Goal: Information Seeking & Learning: Understand process/instructions

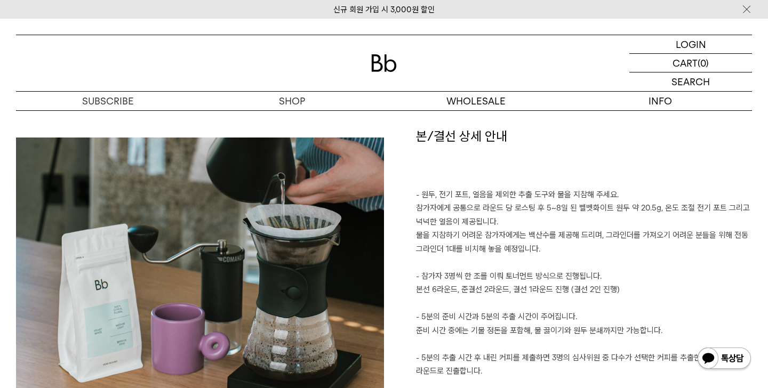
scroll to position [1704, 0]
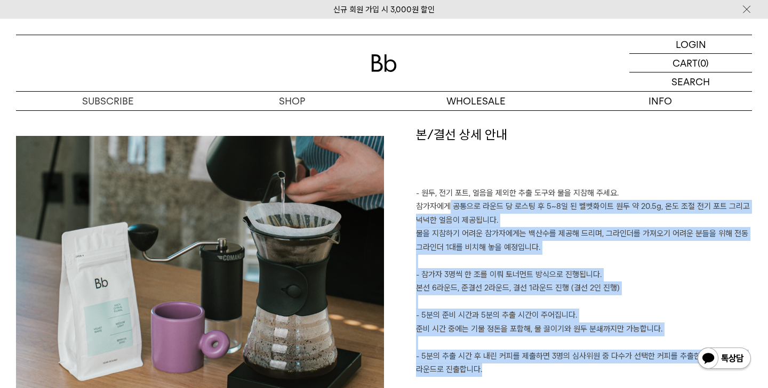
drag, startPoint x: 451, startPoint y: 201, endPoint x: 555, endPoint y: 369, distance: 197.3
click at [557, 370] on div "본/결선 상세 안내 - 원두, 전기 포트, 얼음을 제외한 추출 도구와 물을 지참해 주세요. 참가자에게 공통으로 라운드 당 로스팅 후 5~8일 …" at bounding box center [568, 278] width 368 height 304
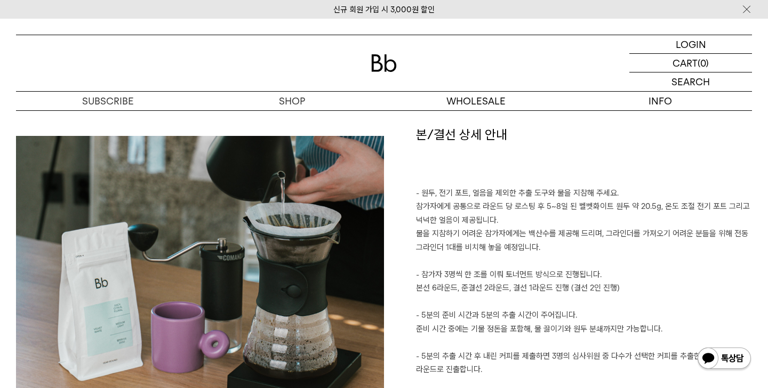
click at [548, 350] on p "- 5분의 추출 시간 후 내린 커피를 제출하면 3명의 심사위원 중 다수가 선택한 커피를 추출한 참가자가 다음 라운드로 진출합니다." at bounding box center [584, 363] width 336 height 27
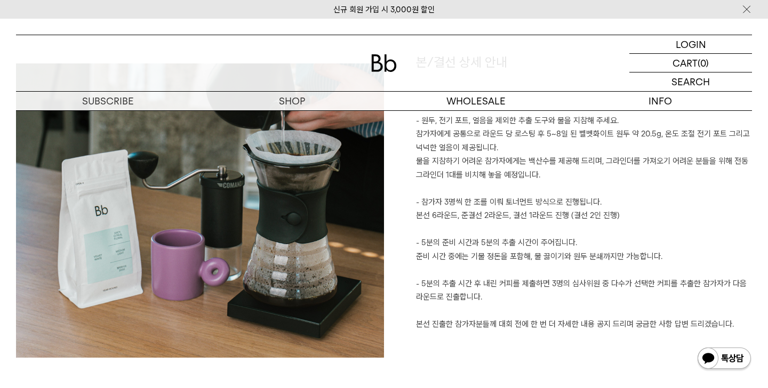
scroll to position [1777, 0]
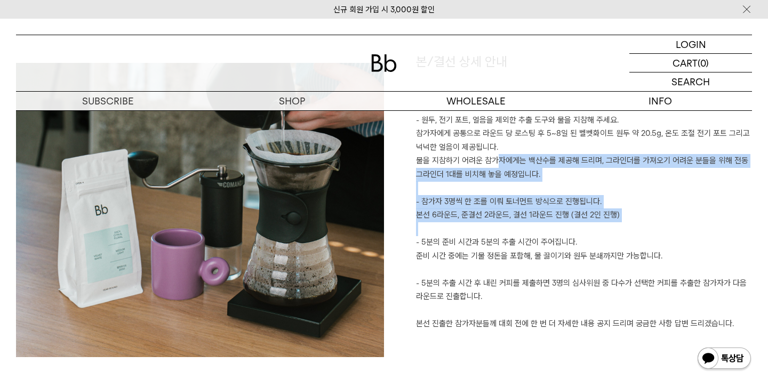
drag, startPoint x: 501, startPoint y: 154, endPoint x: 629, endPoint y: 237, distance: 152.6
click at [629, 236] on div "본/결선 상세 안내 - 원두, 전기 포트, 얼음을 제외한 추출 도구와 물을 지참해 주세요. 참가자에게 공통으로 라운드 당 로스팅 후 5~8일 …" at bounding box center [568, 205] width 368 height 304
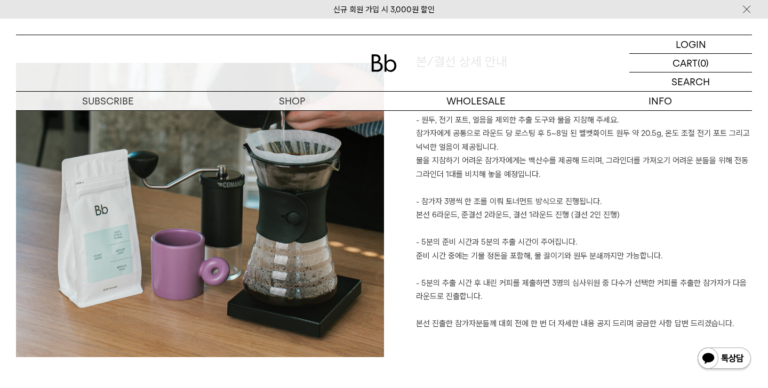
click at [629, 237] on p "- 5분의 준비 시간과 5분의 추출 시간이 주어집니다." at bounding box center [584, 243] width 336 height 14
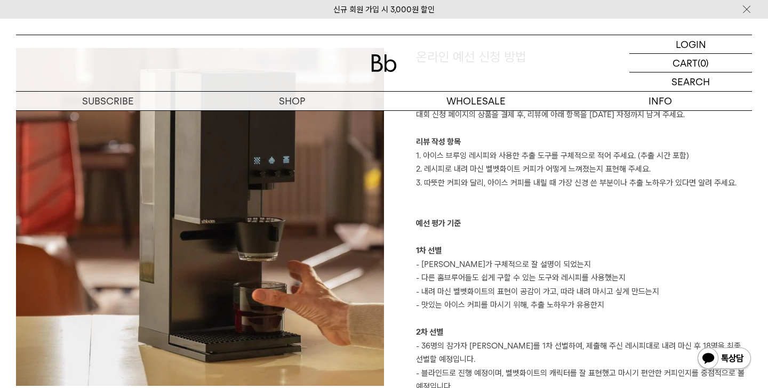
scroll to position [1260, 0]
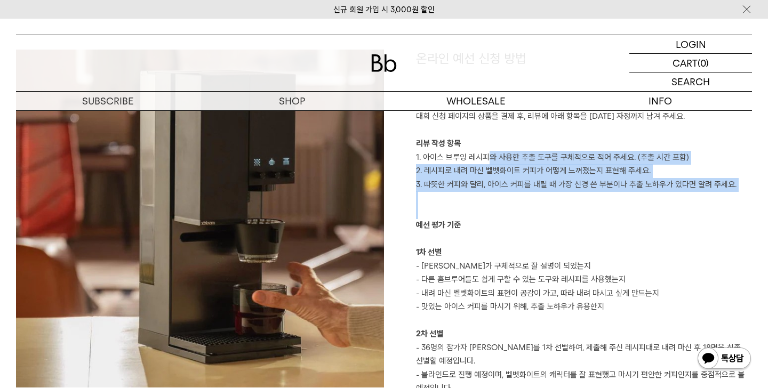
drag, startPoint x: 490, startPoint y: 151, endPoint x: 627, endPoint y: 221, distance: 154.1
click at [627, 220] on div "온라인 예선 신청 방법 대회 신청 페이지의 상품을 결제 후, 리뷰에 아래 항목을 9월 17일(수) 자정까지 남겨 주세요. 리뷰 작성 항목 1.…" at bounding box center [568, 257] width 368 height 414
click at [627, 221] on p "예선 평가 기준" at bounding box center [584, 226] width 336 height 14
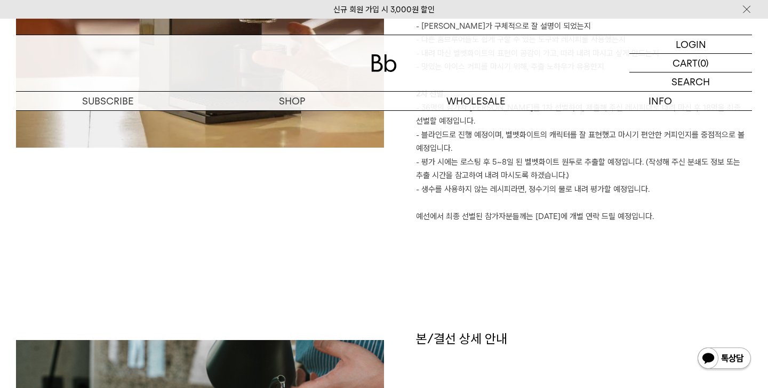
scroll to position [1680, 0]
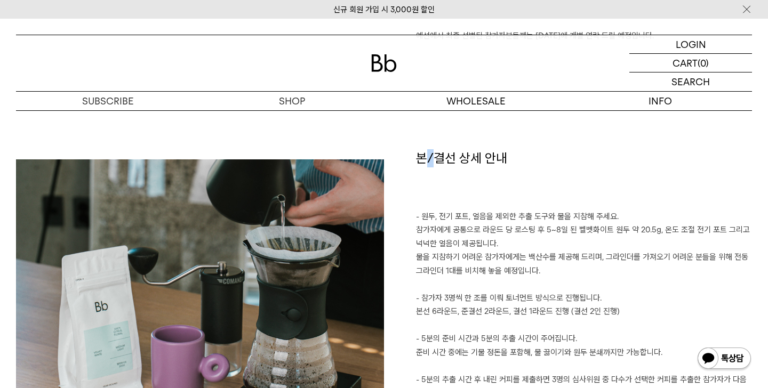
drag, startPoint x: 436, startPoint y: 161, endPoint x: 424, endPoint y: 159, distance: 12.4
click at [424, 159] on h1 "본/결선 상세 안내" at bounding box center [584, 179] width 336 height 61
click at [476, 171] on h1 "본/결선 상세 안내" at bounding box center [584, 179] width 336 height 61
